Goal: Task Accomplishment & Management: Manage account settings

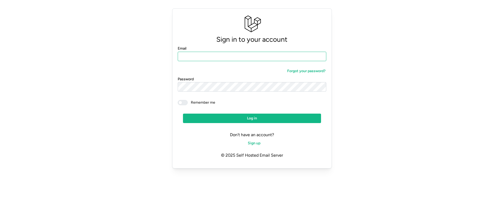
click at [217, 54] on input "Email" at bounding box center [252, 56] width 149 height 9
click at [0, 144] on com-1password-button at bounding box center [0, 177] width 0 height 0
type input "**********"
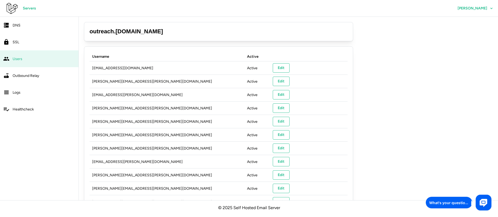
drag, startPoint x: 153, startPoint y: 32, endPoint x: 90, endPoint y: 36, distance: 63.4
click at [90, 36] on div "outreach . triseed.online" at bounding box center [218, 31] width 269 height 19
copy h3 "outreach . triseed.online"
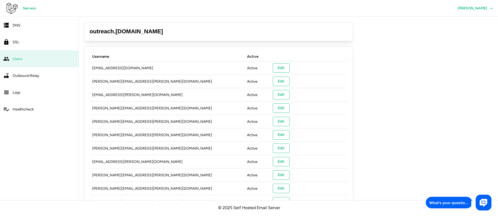
copy h3 "outreach . triseed.online"
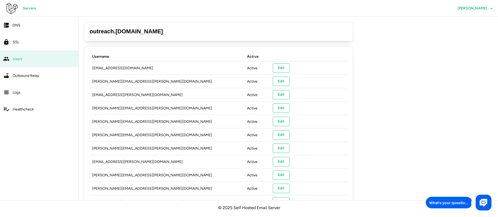
copy h3 "outreach . triseed.online"
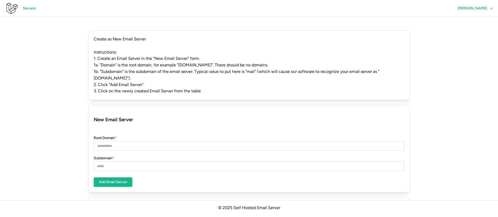
click at [29, 7] on span "Servers" at bounding box center [29, 8] width 13 height 9
click at [28, 9] on span "Servers" at bounding box center [29, 8] width 13 height 9
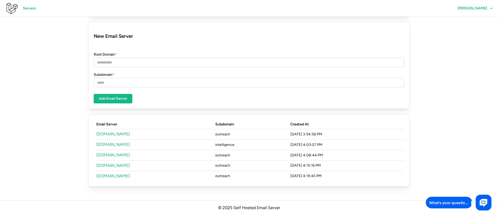
click at [115, 156] on link "triseed.space" at bounding box center [112, 154] width 33 height 5
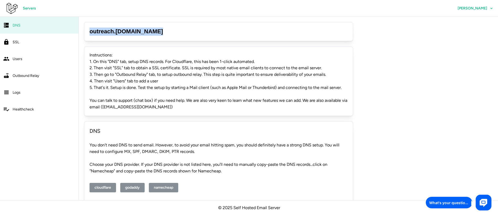
drag, startPoint x: 89, startPoint y: 30, endPoint x: 150, endPoint y: 32, distance: 60.1
click at [150, 32] on h3 "outreach . triseed.space" at bounding box center [218, 32] width 258 height 8
copy h3 "outreach . triseed.space"
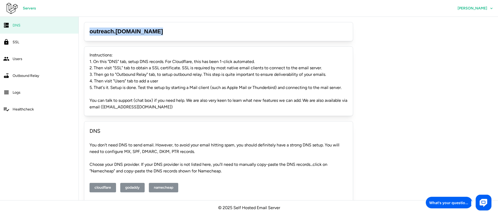
copy h3 "outreach . triseed.space"
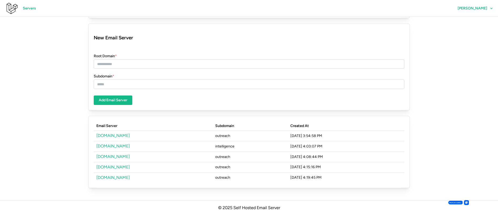
scroll to position [83, 0]
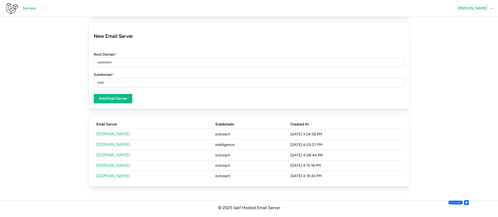
click at [120, 165] on link "[DOMAIN_NAME]" at bounding box center [112, 165] width 33 height 5
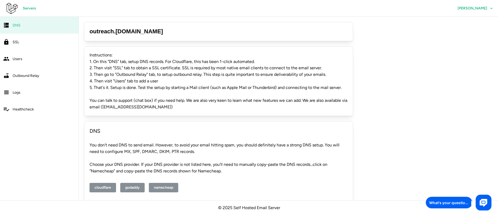
drag, startPoint x: 160, startPoint y: 31, endPoint x: 88, endPoint y: 33, distance: 71.1
click at [88, 33] on div "outreach . [DOMAIN_NAME]" at bounding box center [218, 31] width 269 height 19
copy h3 "outreach . [DOMAIN_NAME]"
